Goal: Find specific page/section: Find specific page/section

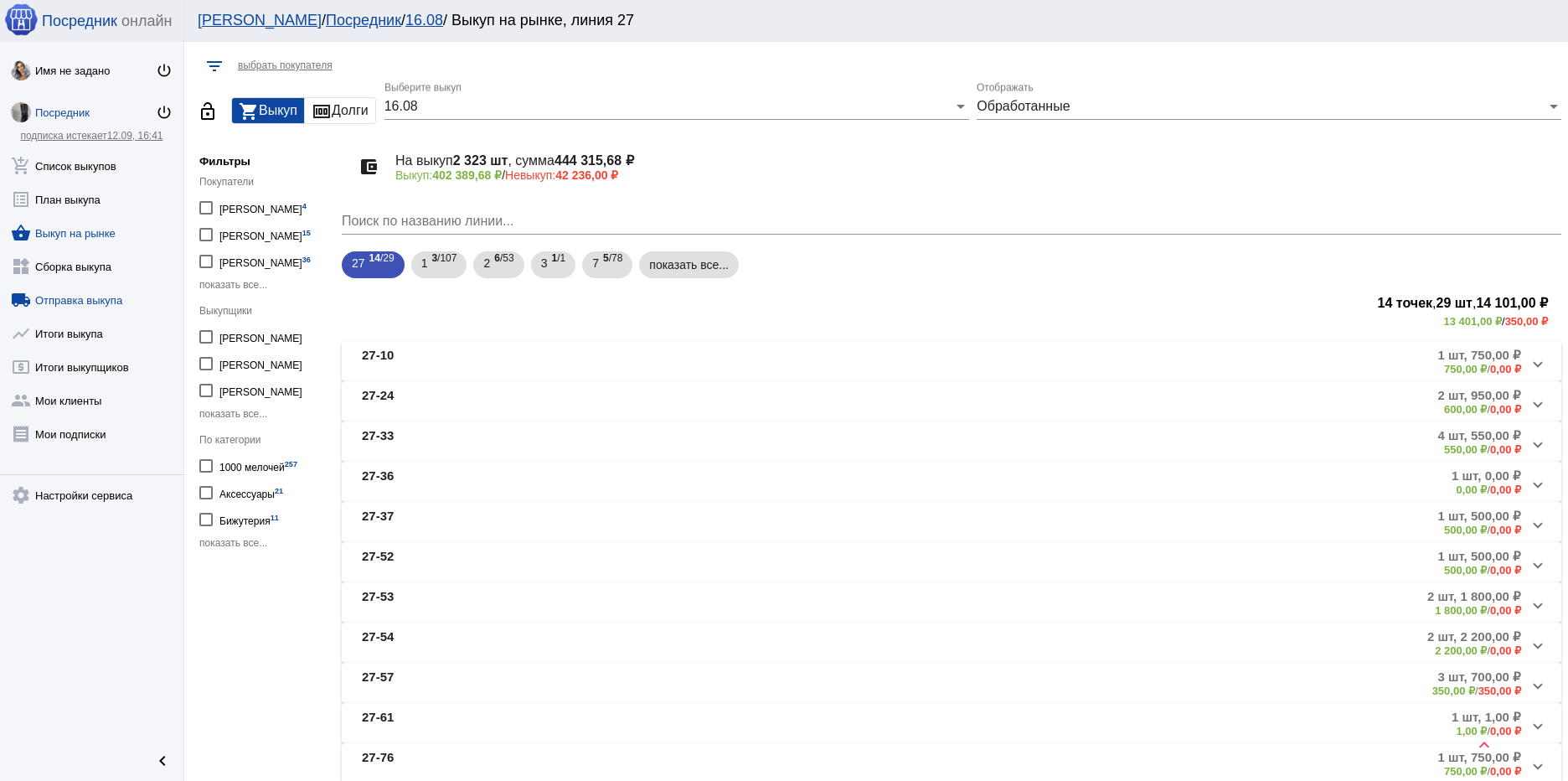
scroll to position [658, 0]
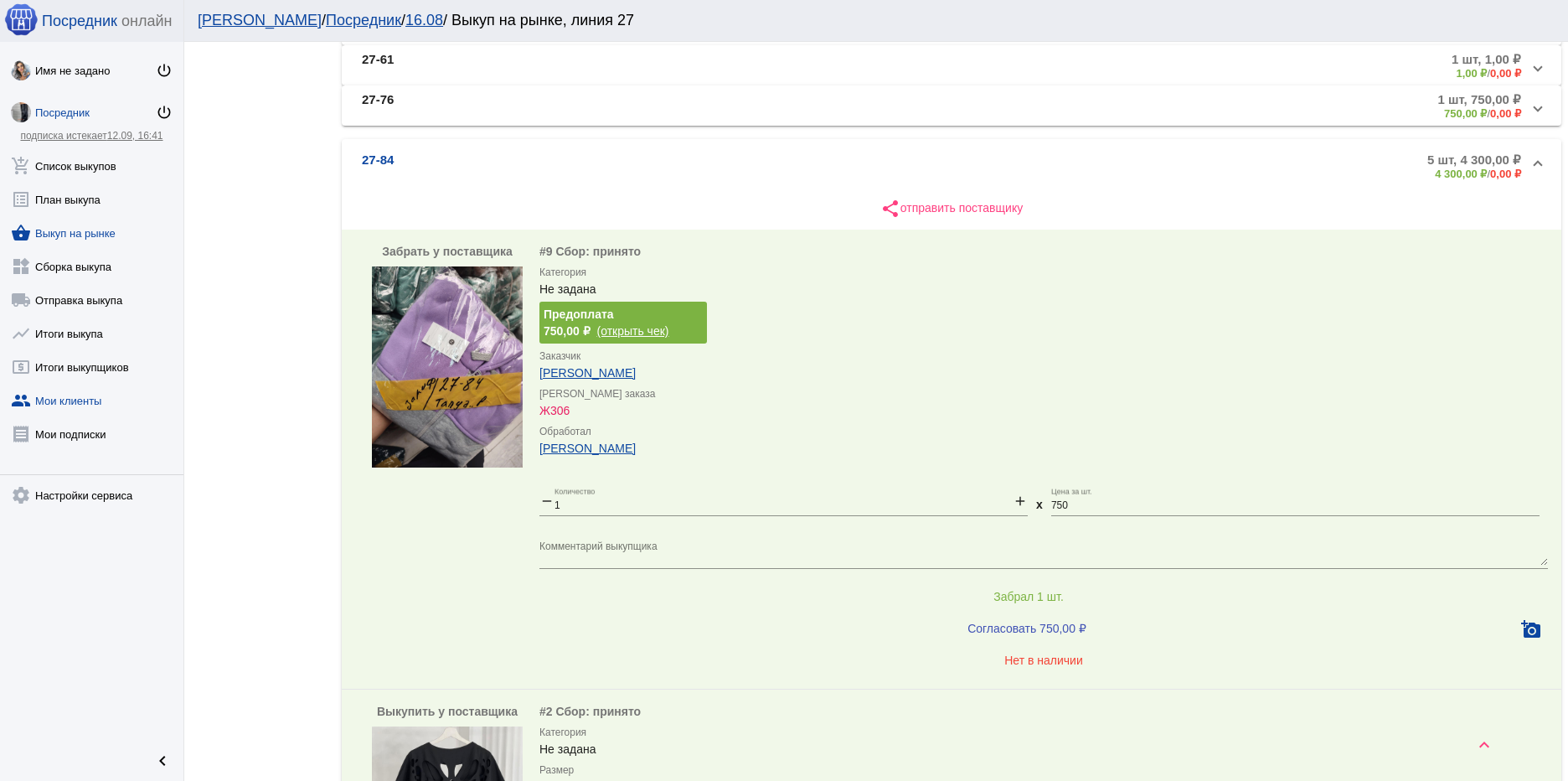
click at [86, 400] on link "group Мои клиенты" at bounding box center [92, 397] width 184 height 34
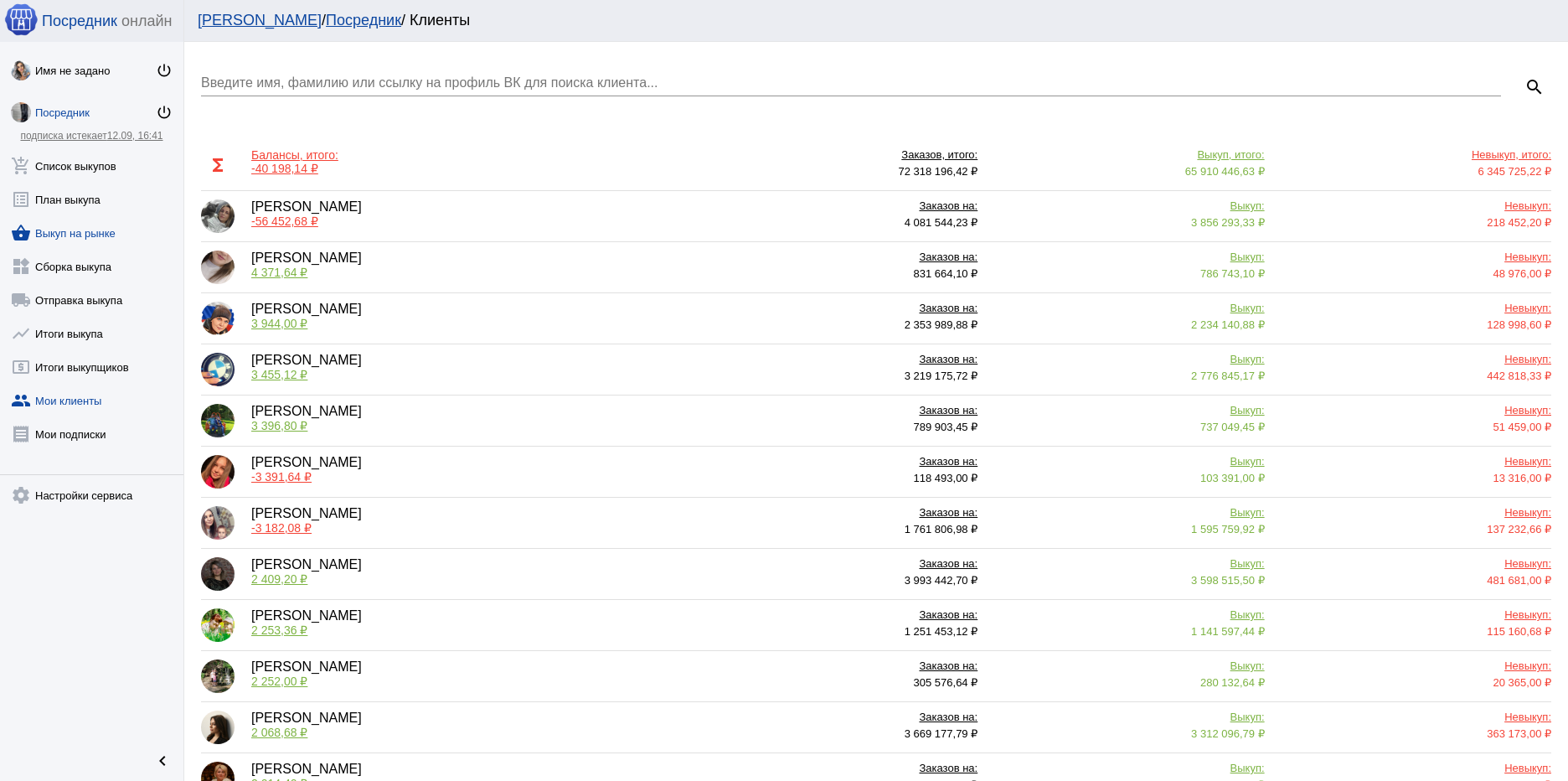
click at [96, 234] on link "shopping_basket Выкуп на рынке" at bounding box center [92, 230] width 184 height 34
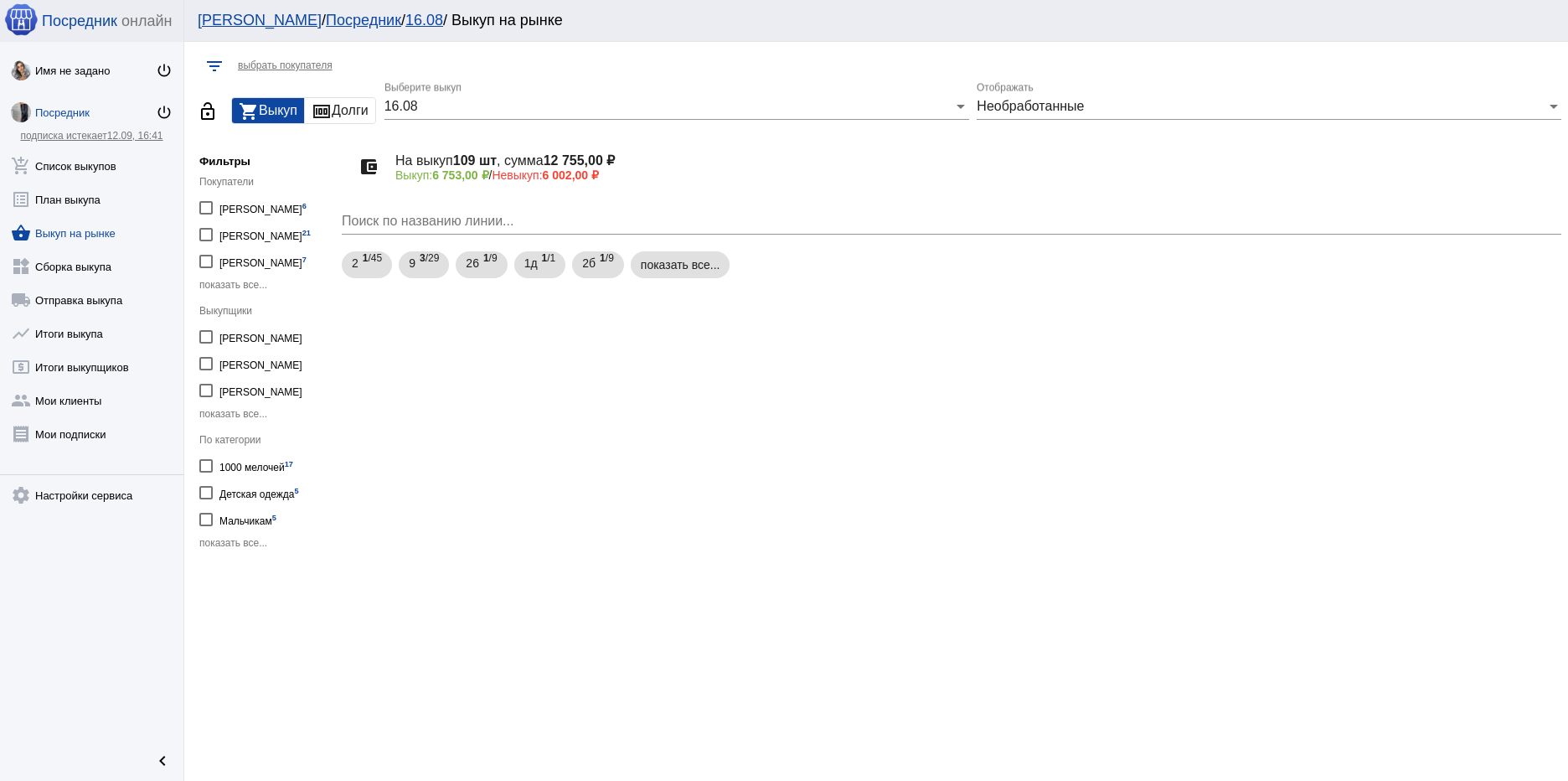
click at [233, 288] on span "показать все..." at bounding box center [234, 285] width 68 height 12
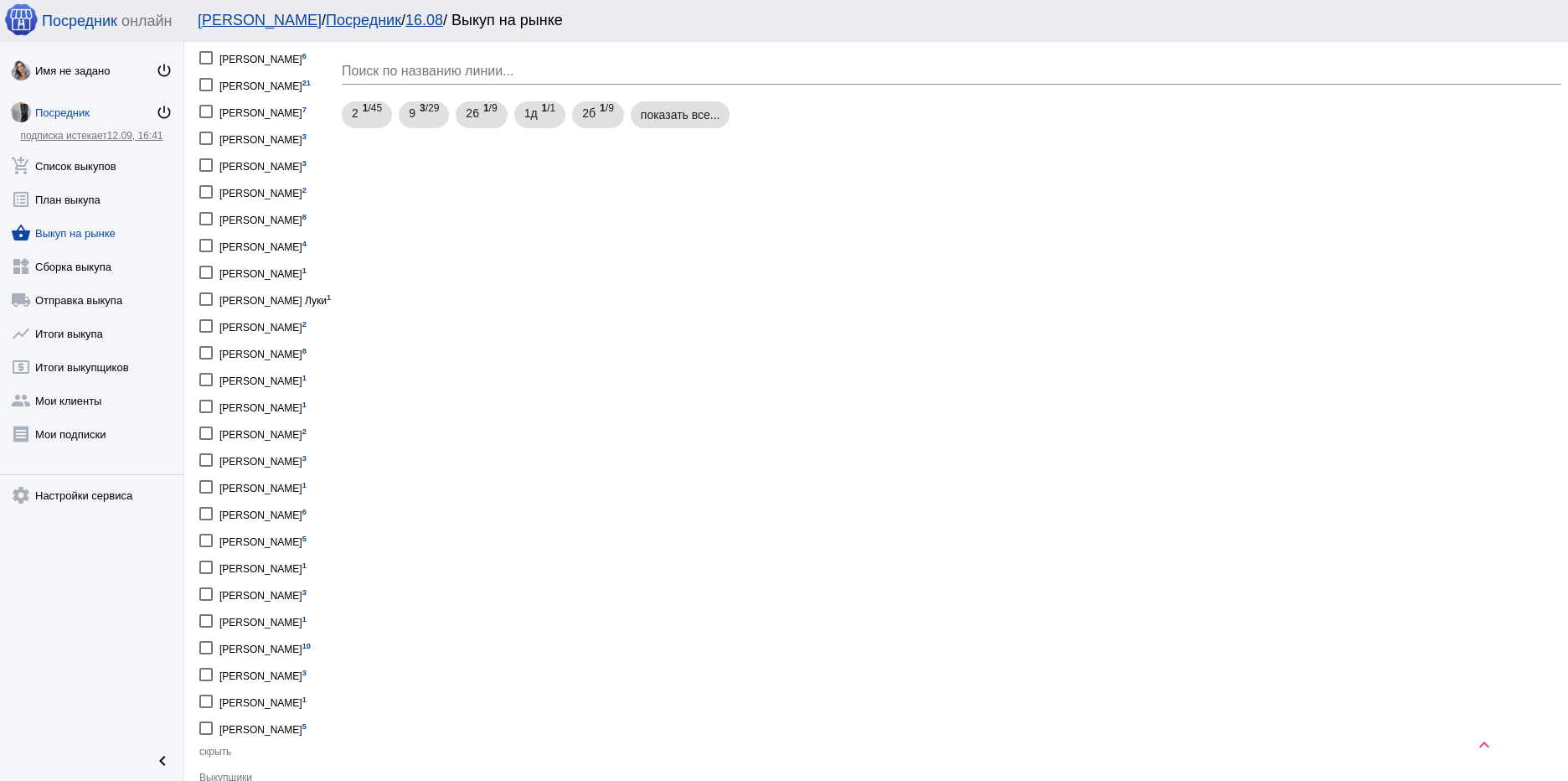
scroll to position [134, 0]
